Goal: Find specific page/section: Find specific page/section

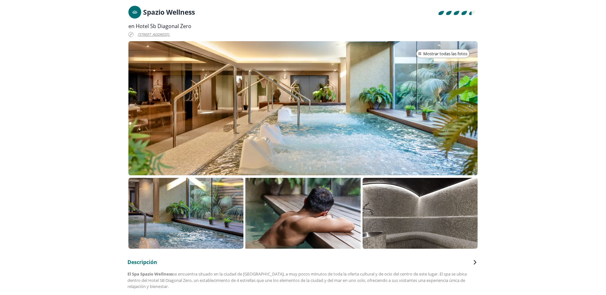
click at [369, 110] on div at bounding box center [302, 108] width 349 height 134
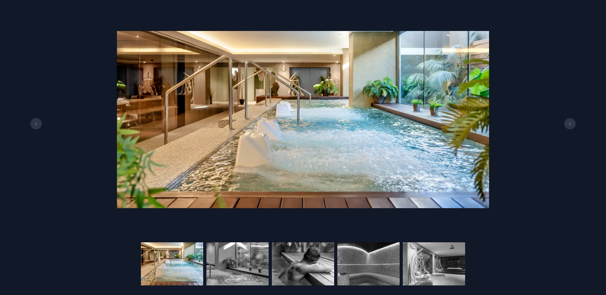
click at [196, 265] on img at bounding box center [172, 263] width 62 height 43
click at [231, 263] on img at bounding box center [237, 263] width 62 height 43
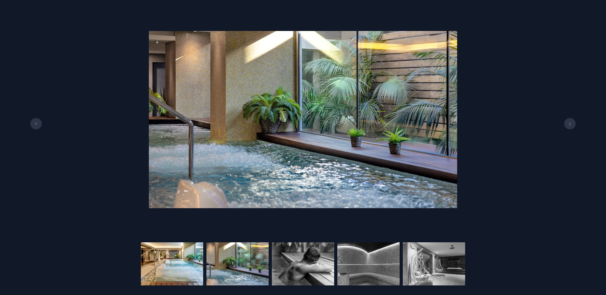
click at [182, 262] on img at bounding box center [172, 263] width 62 height 43
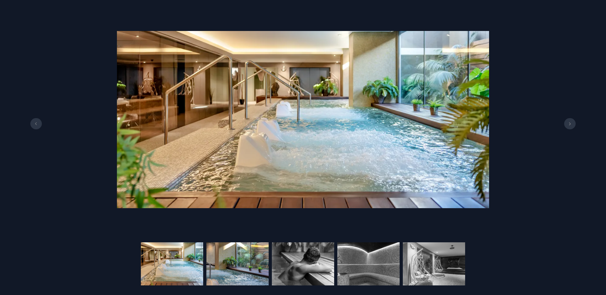
click at [240, 260] on img at bounding box center [237, 263] width 62 height 43
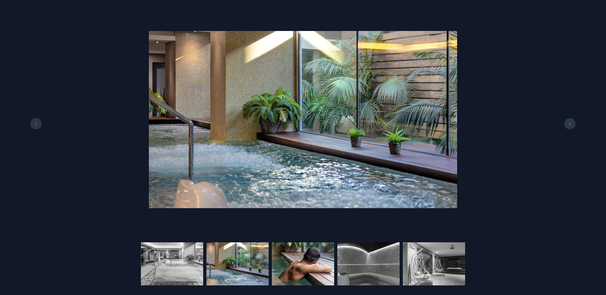
click at [295, 258] on img at bounding box center [303, 263] width 62 height 43
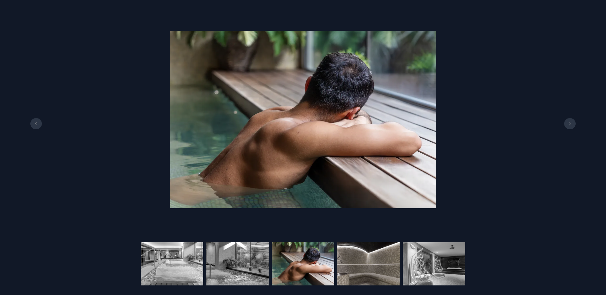
click at [365, 257] on img at bounding box center [368, 263] width 62 height 43
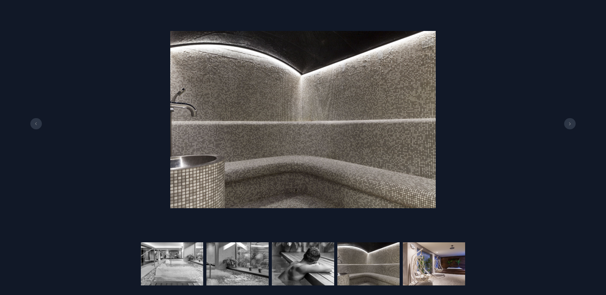
click at [438, 265] on img at bounding box center [434, 263] width 62 height 43
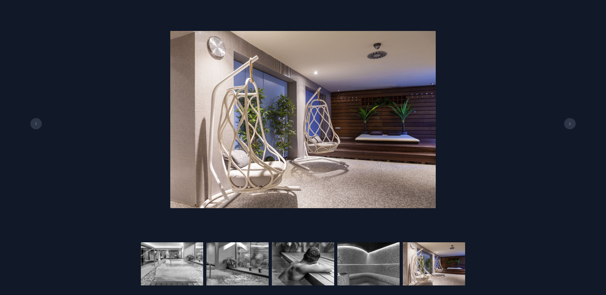
click at [548, 17] on div at bounding box center [303, 120] width 606 height 220
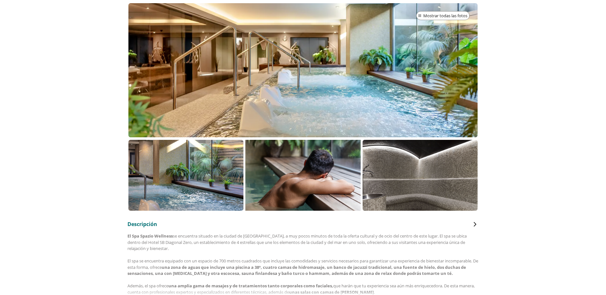
scroll to position [128, 0]
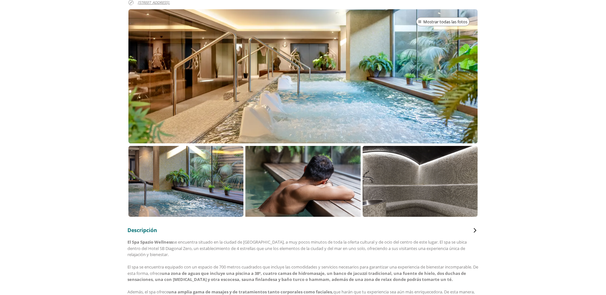
click at [410, 188] on p at bounding box center [419, 181] width 115 height 71
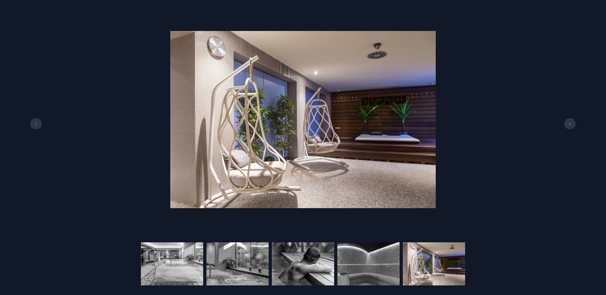
click at [442, 264] on img at bounding box center [434, 263] width 62 height 43
click at [506, 188] on div at bounding box center [303, 120] width 606 height 220
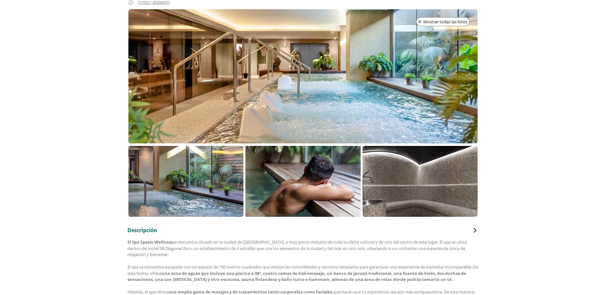
click at [436, 195] on p at bounding box center [419, 181] width 115 height 71
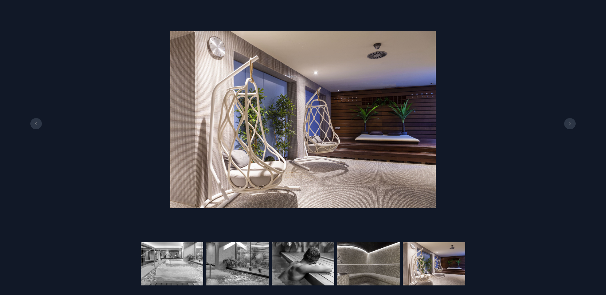
click at [382, 265] on img at bounding box center [368, 263] width 62 height 43
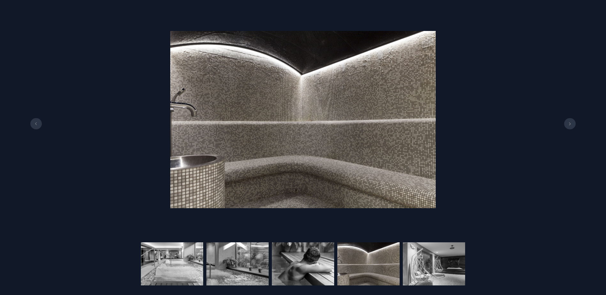
click at [500, 160] on div at bounding box center [303, 120] width 606 height 220
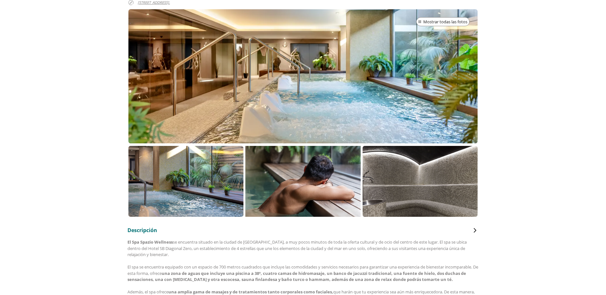
click at [403, 179] on p at bounding box center [419, 181] width 115 height 71
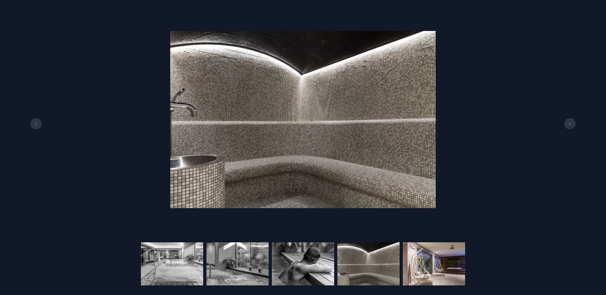
click at [442, 269] on img at bounding box center [434, 263] width 62 height 43
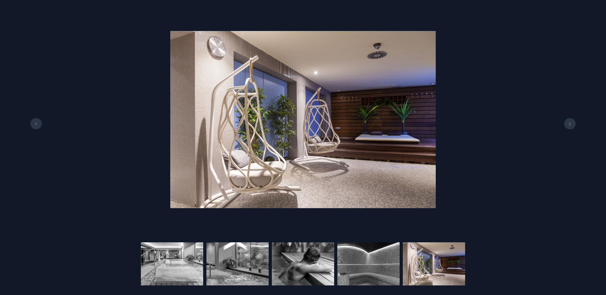
click at [491, 184] on div at bounding box center [303, 120] width 606 height 220
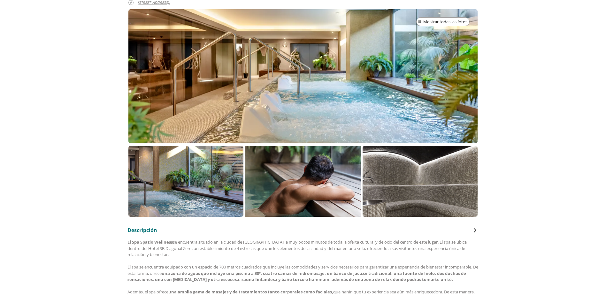
click at [387, 188] on p at bounding box center [419, 181] width 115 height 71
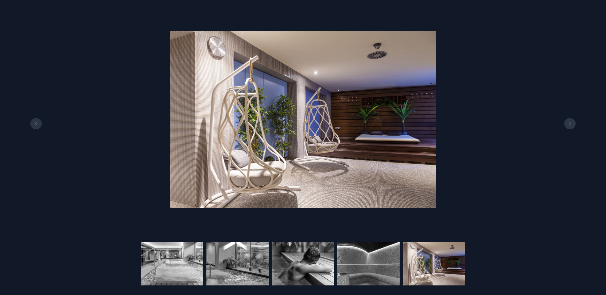
click at [491, 196] on div at bounding box center [303, 120] width 606 height 220
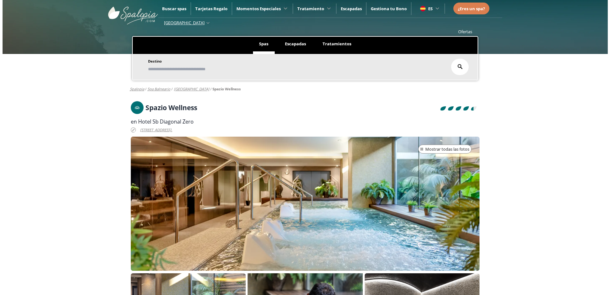
scroll to position [0, 0]
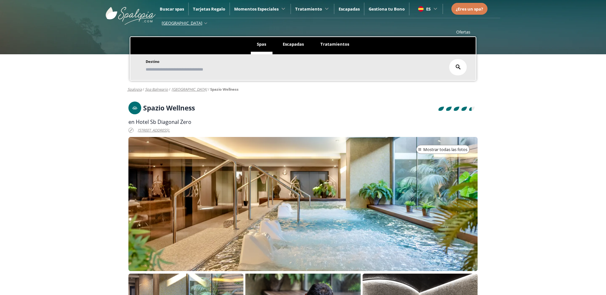
click at [225, 79] on div "Destino" at bounding box center [302, 67] width 345 height 26
click at [229, 73] on input "text" at bounding box center [293, 69] width 301 height 11
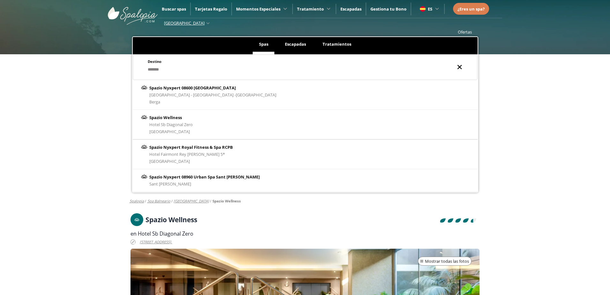
type input "******"
click at [222, 123] on div "Spazio Wellness Hotel Sb Diagonal Zero [GEOGRAPHIC_DATA]" at bounding box center [305, 125] width 345 height 30
